Goal: Find specific page/section: Find specific page/section

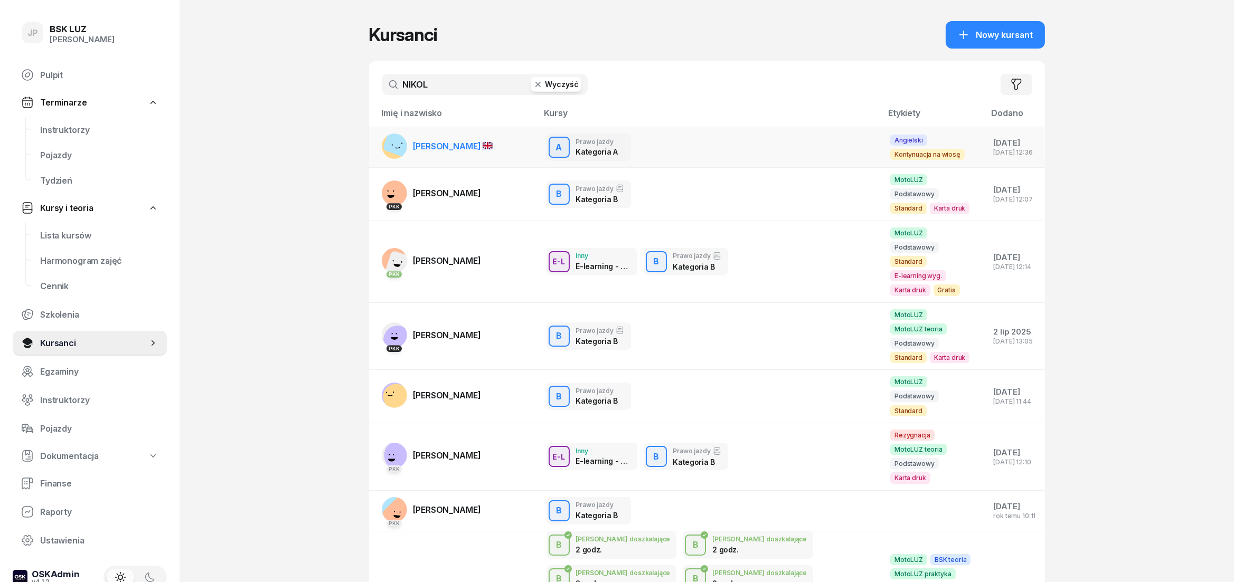
type input "NIKOL"
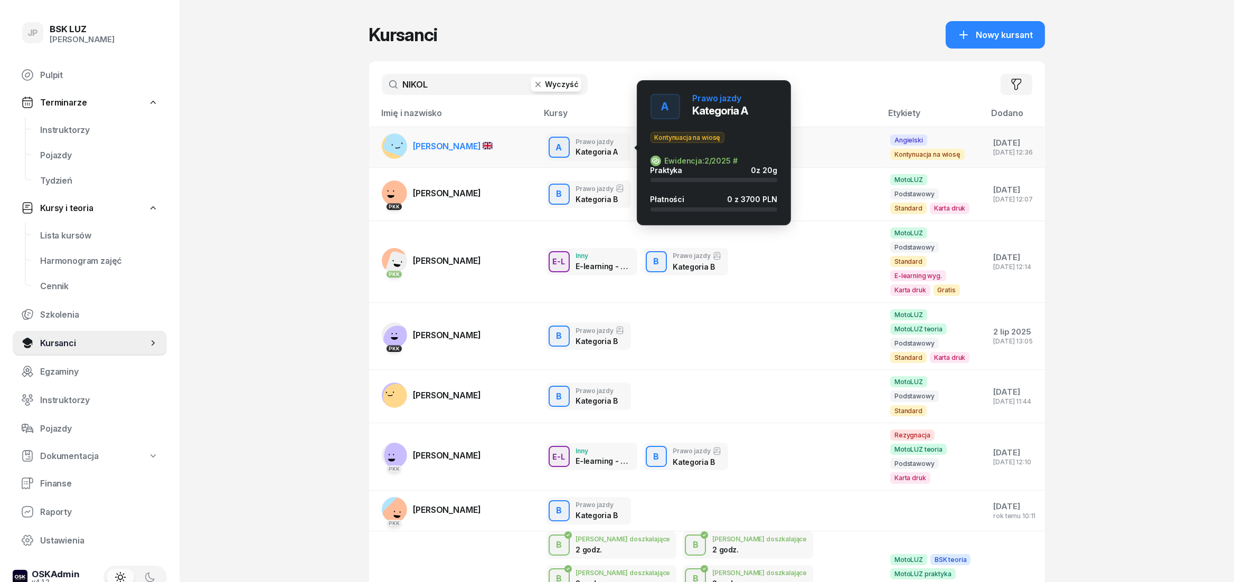
click at [689, 147] on div "A Prawo jazdy Kategoria A Kontynuacja na wiosę Ewidencja: 2/2025 # Praktyka 0 z…" at bounding box center [714, 153] width 127 height 118
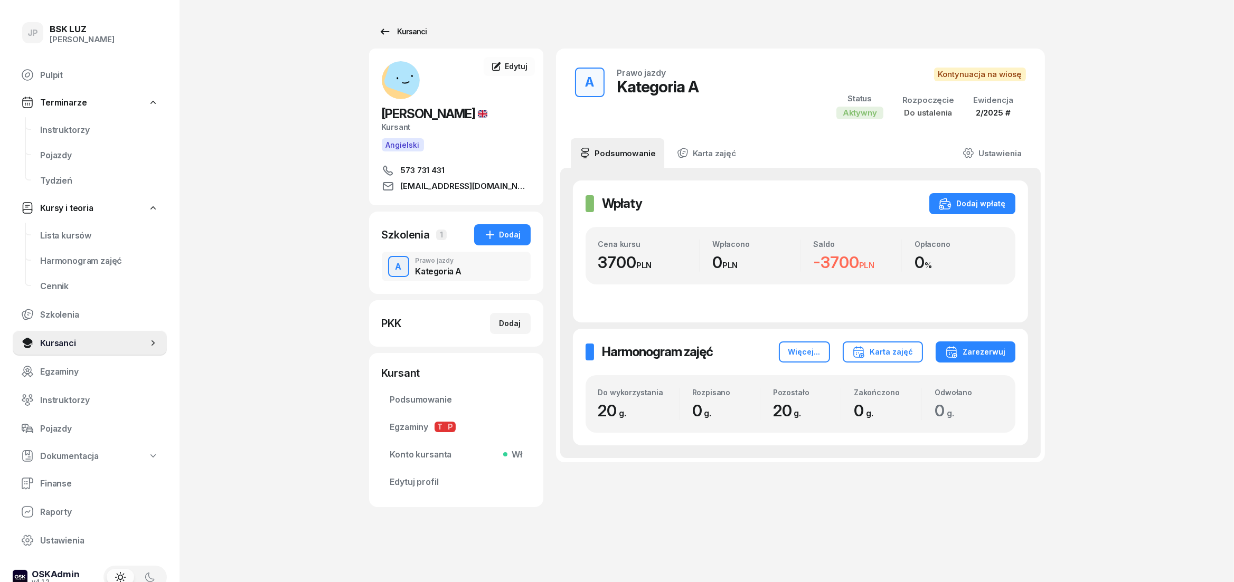
click at [424, 25] on div "Kursanci" at bounding box center [403, 31] width 49 height 13
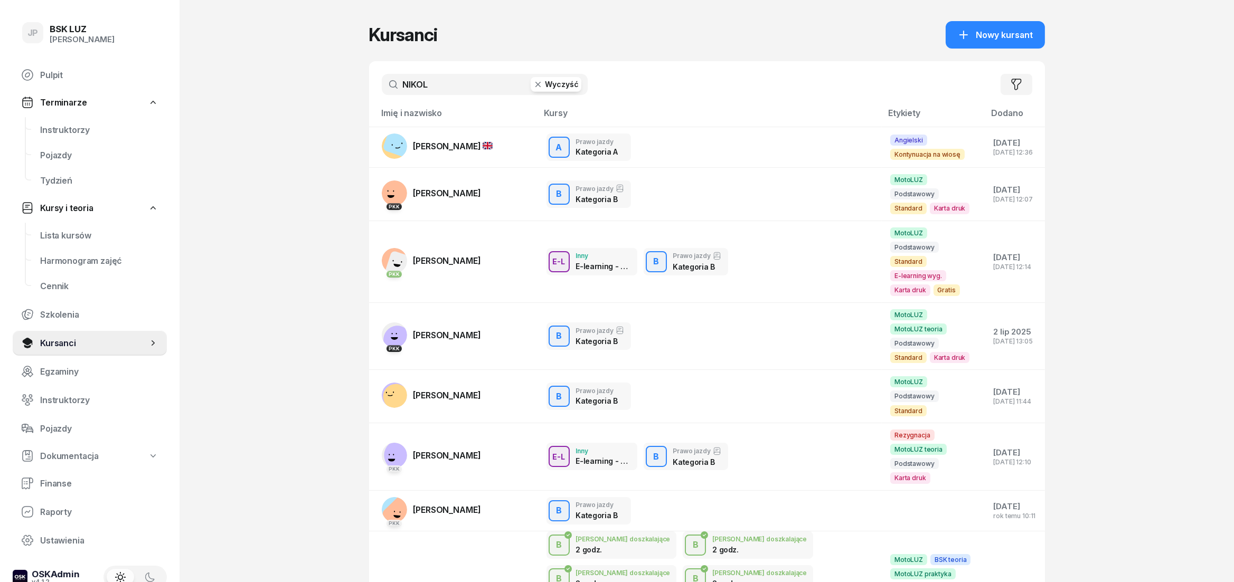
click at [550, 87] on button "Wyczyść" at bounding box center [556, 84] width 51 height 15
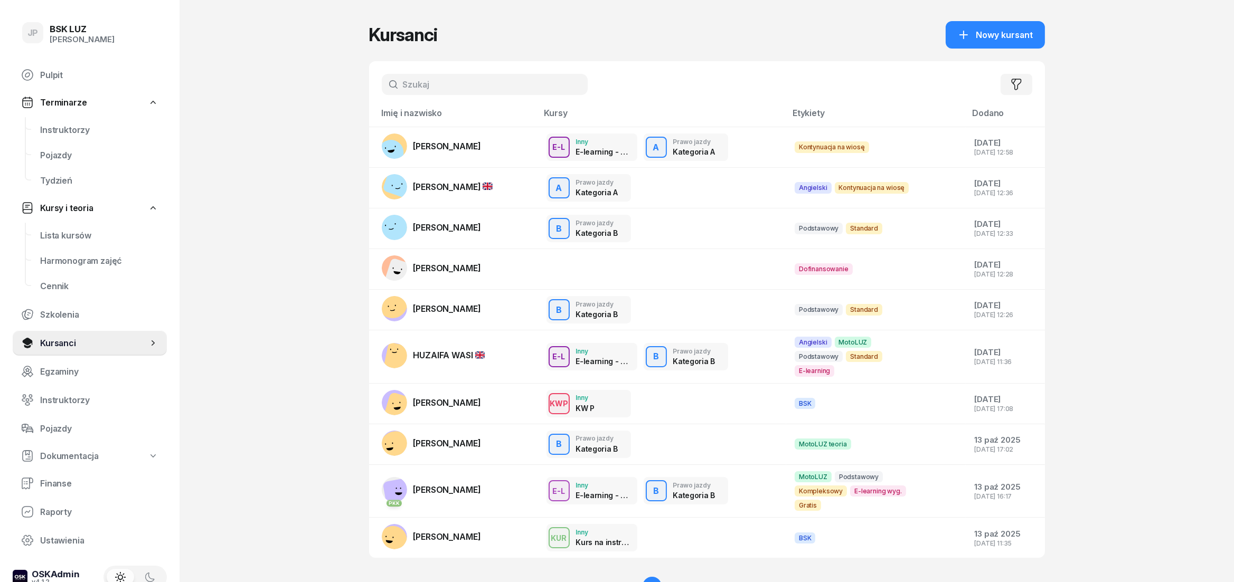
click at [435, 81] on input "text" at bounding box center [485, 84] width 206 height 21
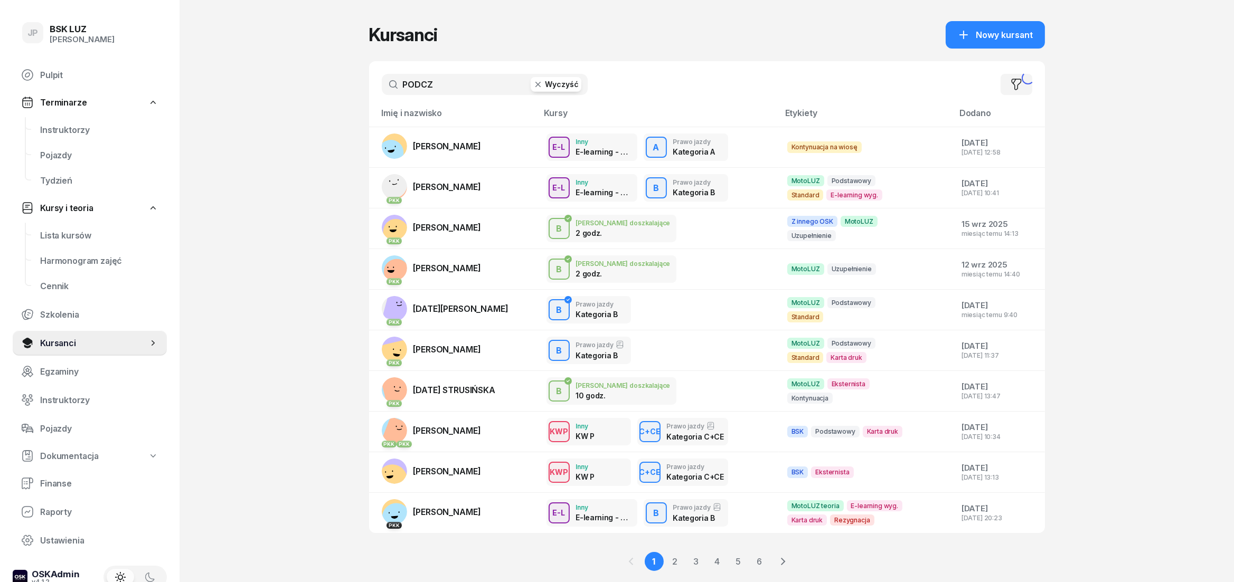
type input "PODCZ"
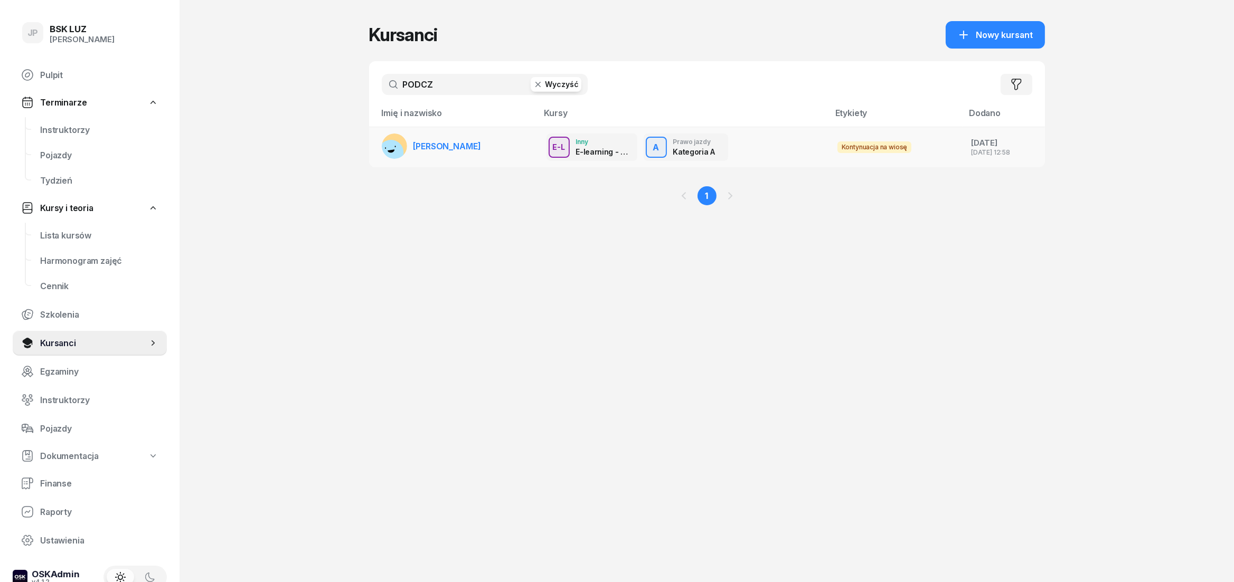
click at [481, 151] on span "[PERSON_NAME]" at bounding box center [447, 146] width 68 height 11
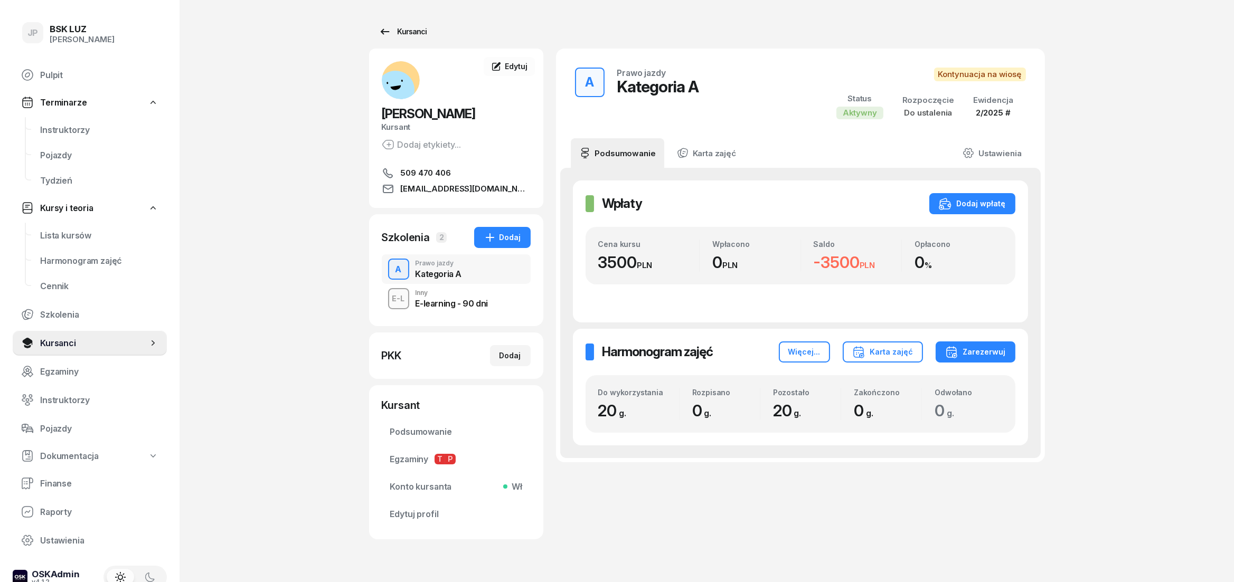
click at [387, 33] on icon at bounding box center [385, 31] width 13 height 13
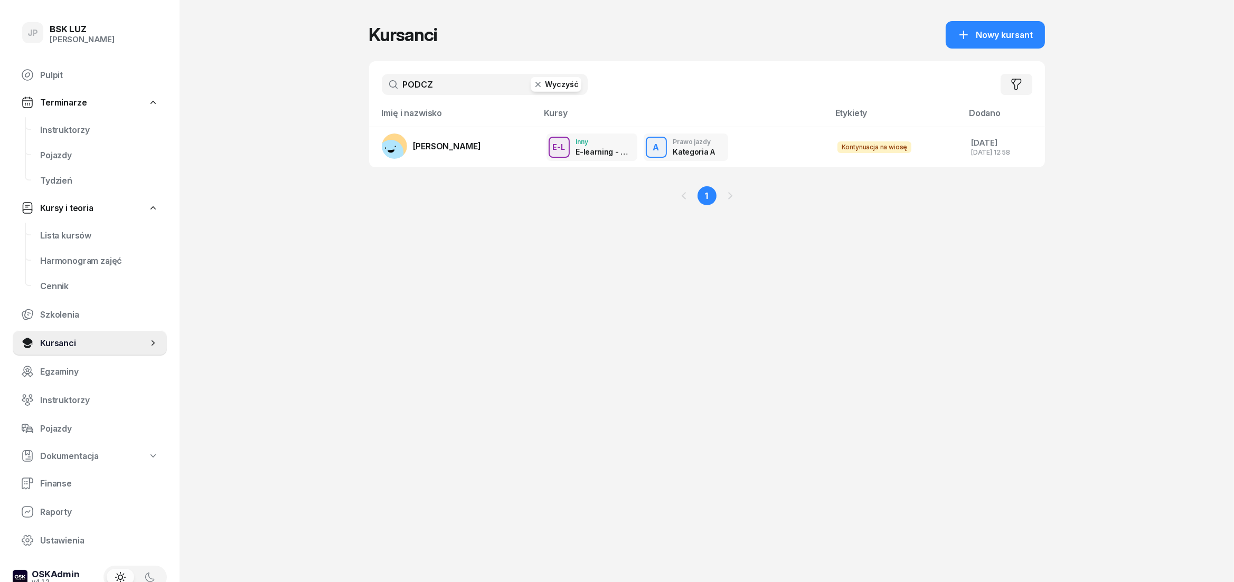
click at [561, 93] on input "PODCZ" at bounding box center [485, 84] width 206 height 21
click at [562, 89] on button "Wyczyść" at bounding box center [556, 84] width 51 height 15
